Goal: Transaction & Acquisition: Purchase product/service

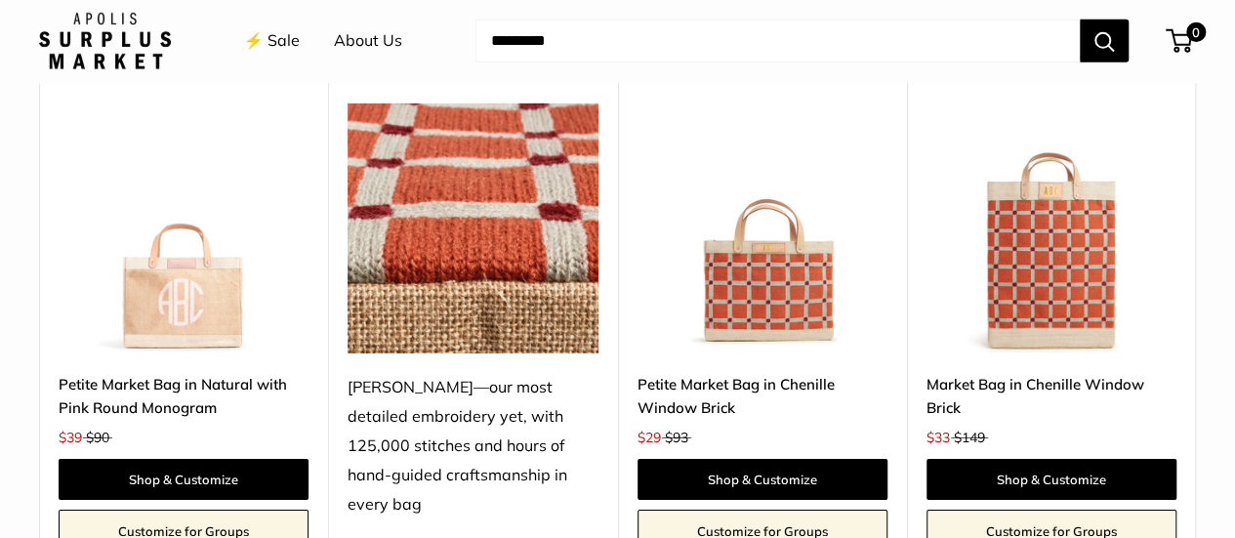
scroll to position [3037, 0]
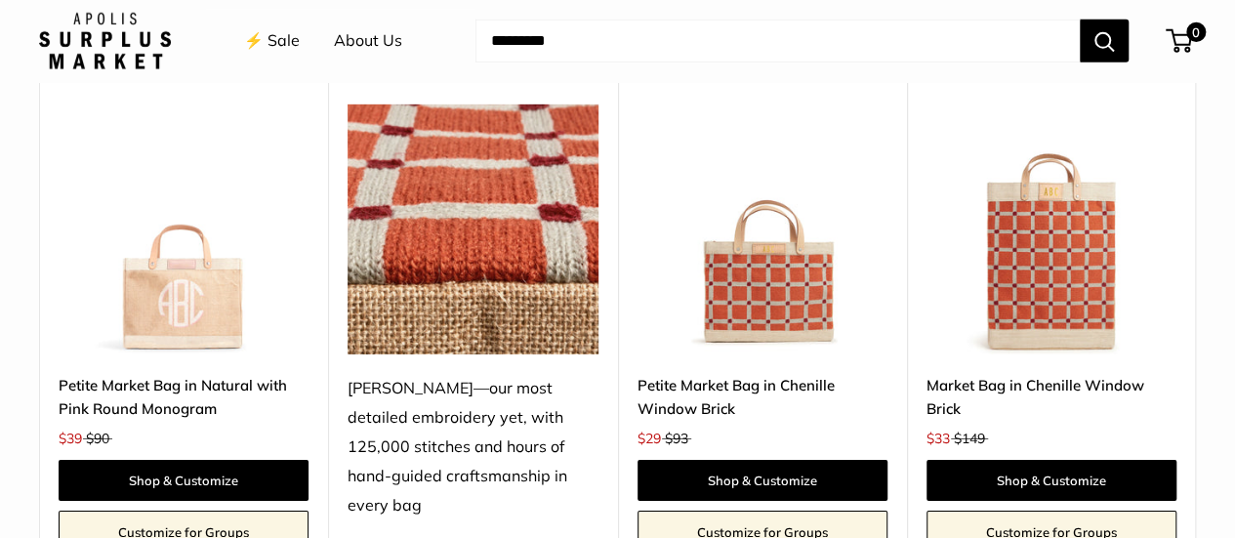
click at [0, 0] on img at bounding box center [0, 0] width 0 height 0
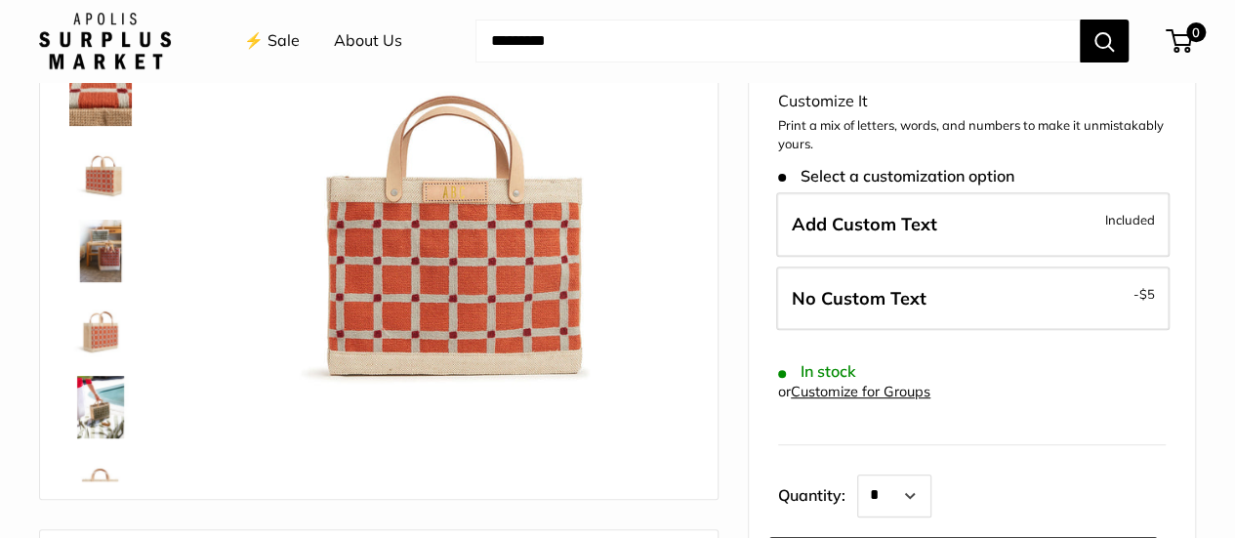
scroll to position [280, 0]
click at [109, 186] on img at bounding box center [100, 174] width 62 height 62
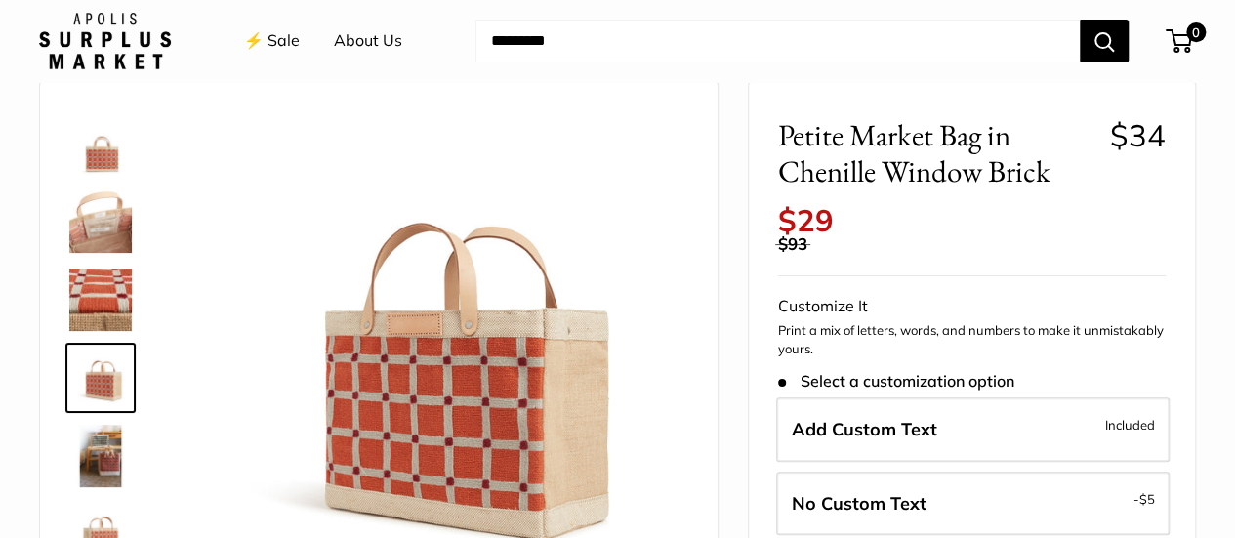
scroll to position [72, 0]
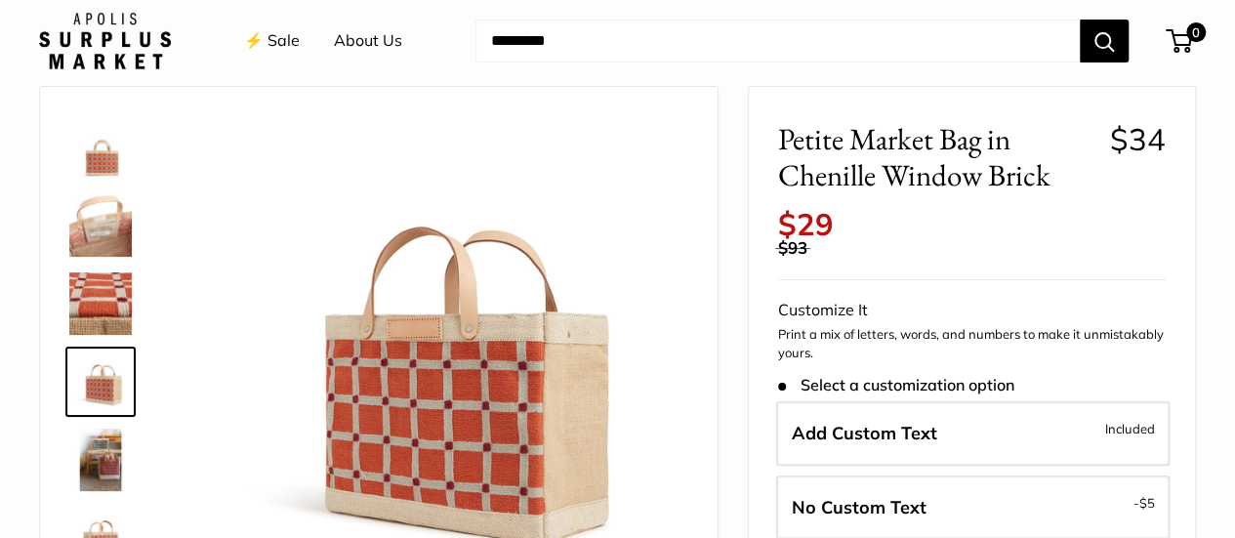
click at [102, 306] on img at bounding box center [100, 303] width 62 height 62
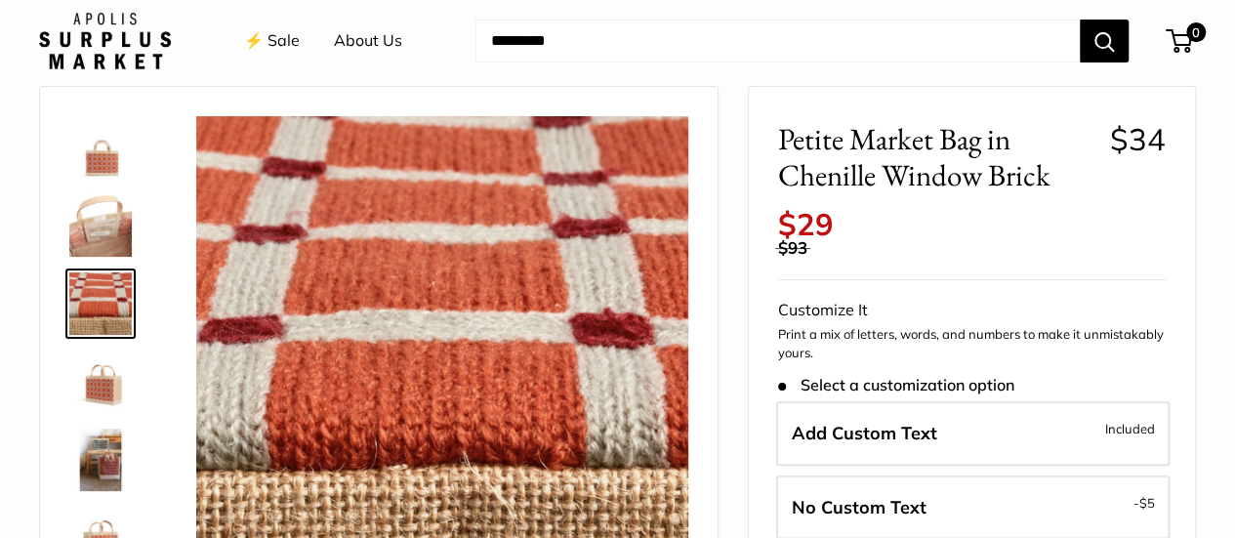
click at [93, 382] on img at bounding box center [100, 381] width 62 height 62
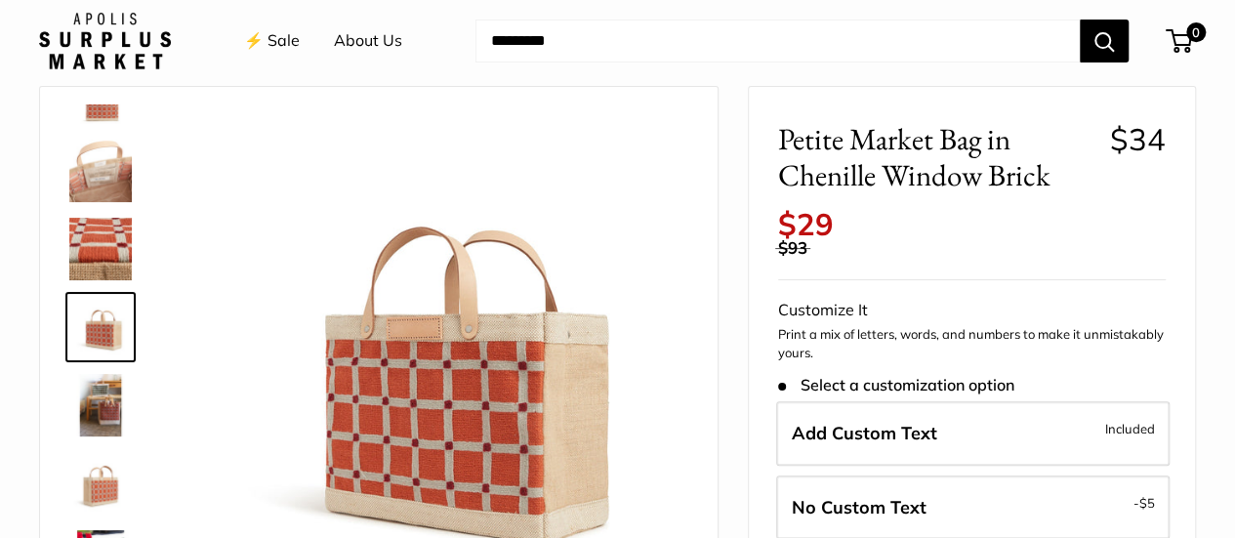
click at [96, 402] on img at bounding box center [100, 405] width 62 height 62
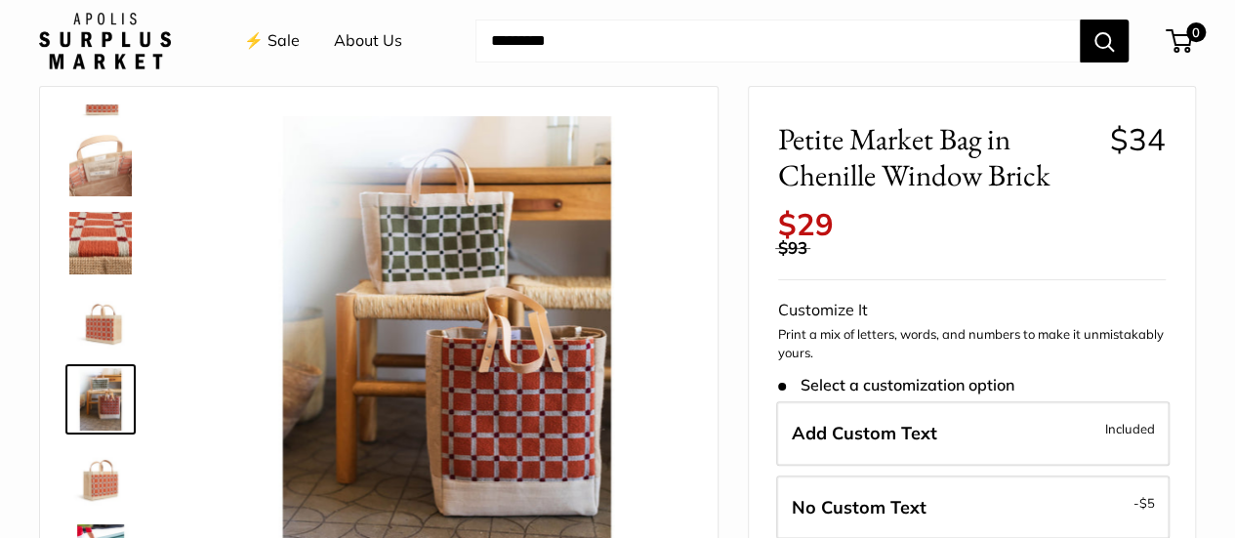
scroll to position [125, 0]
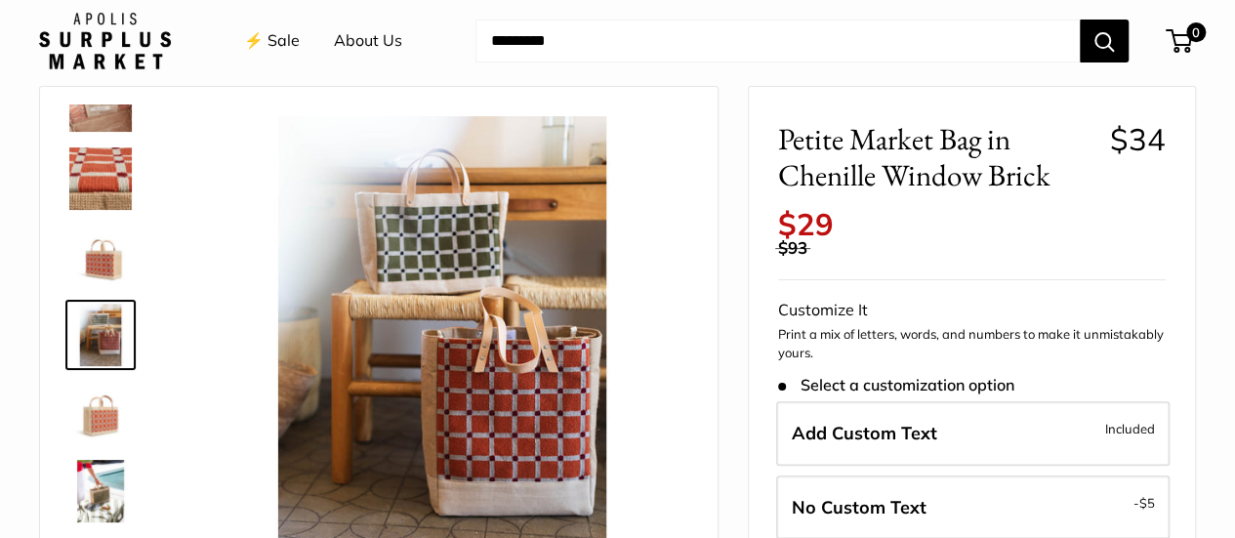
click at [96, 402] on img at bounding box center [100, 413] width 62 height 62
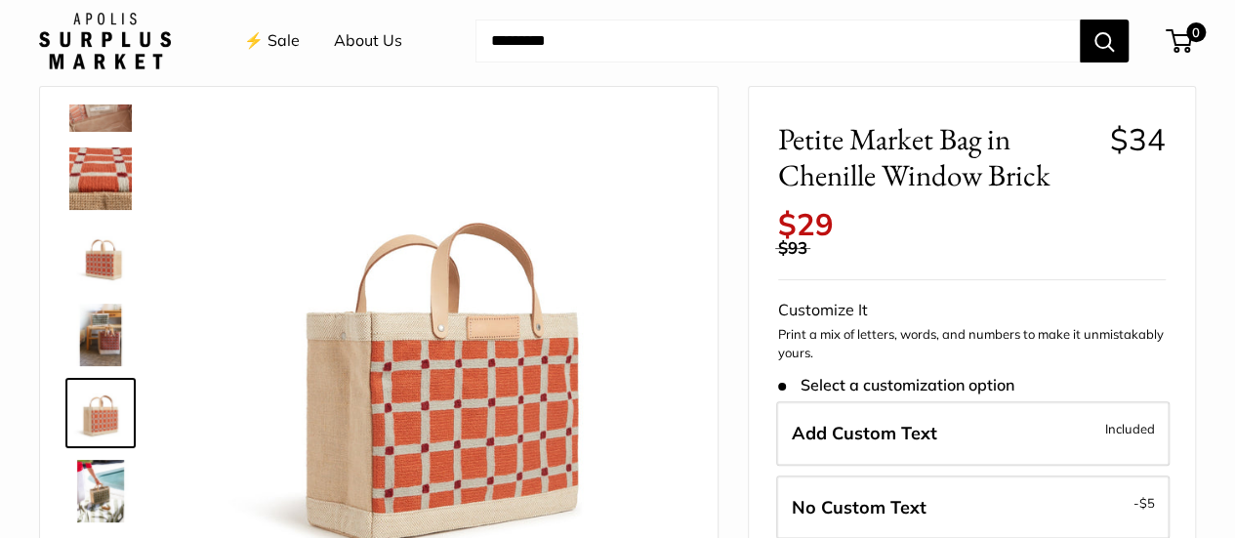
click at [98, 475] on img at bounding box center [100, 491] width 62 height 62
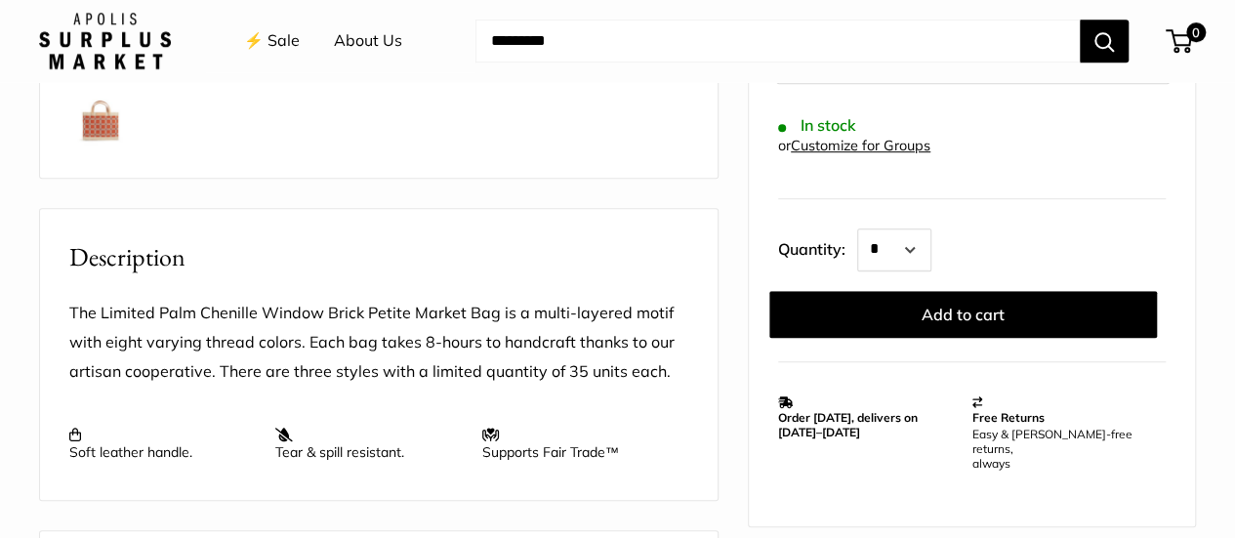
scroll to position [601, 0]
